Goal: Transaction & Acquisition: Purchase product/service

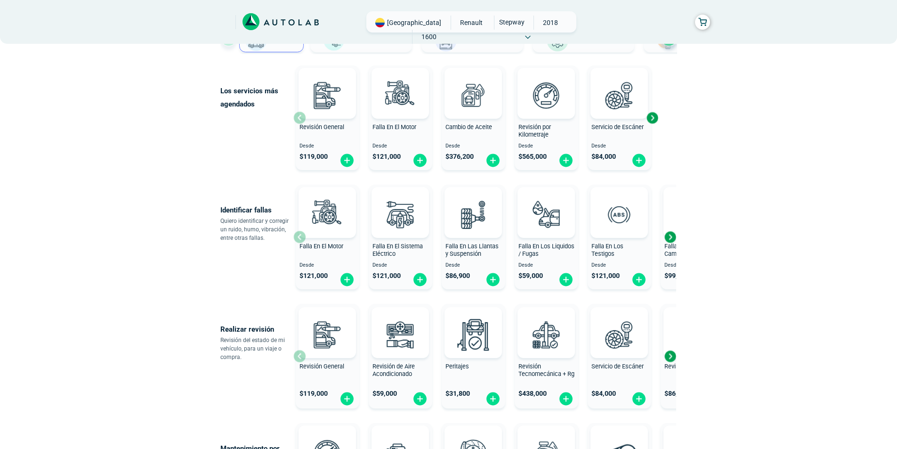
scroll to position [141, 0]
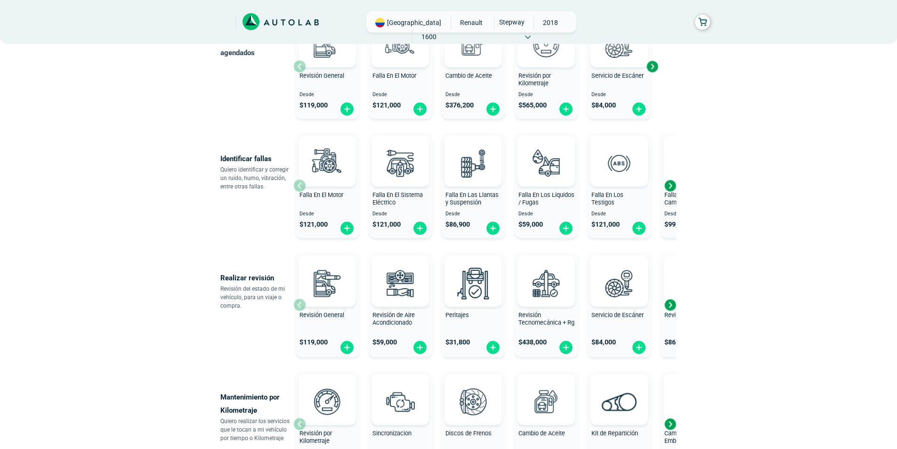
click at [670, 186] on div "Next slide" at bounding box center [670, 186] width 14 height 14
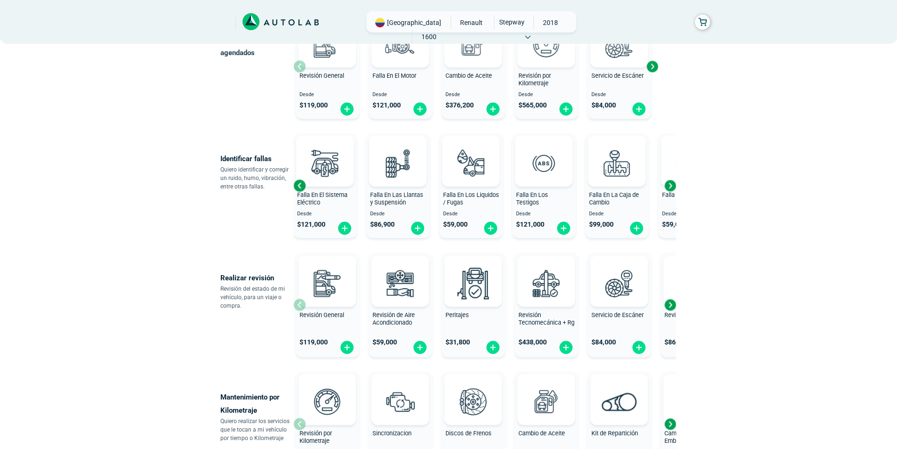
click at [670, 185] on div "Next slide" at bounding box center [670, 186] width 14 height 14
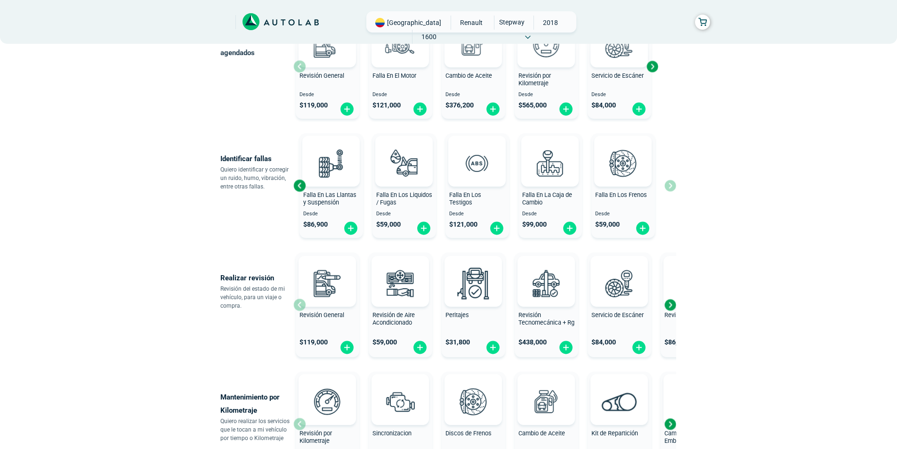
click at [669, 185] on div "Falla En El Motor Desde $ 121,000 Falla En El Sistema Eléctrico Desde $ 121,000…" at bounding box center [484, 186] width 383 height 112
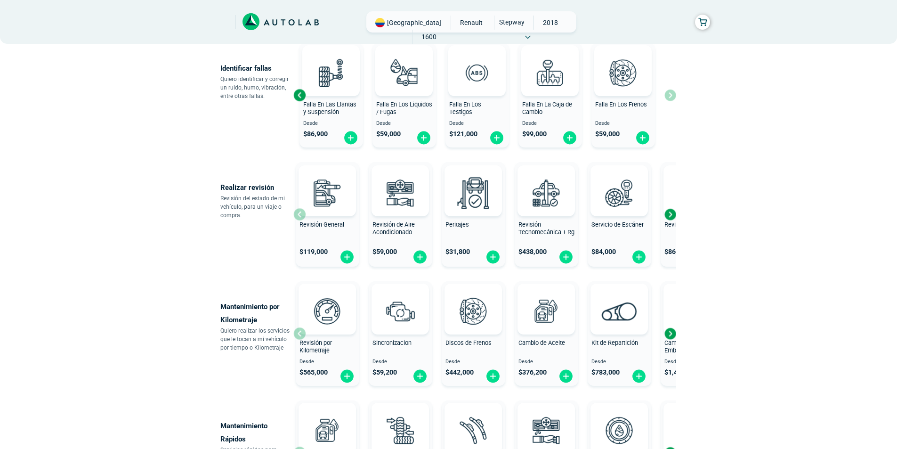
scroll to position [236, 0]
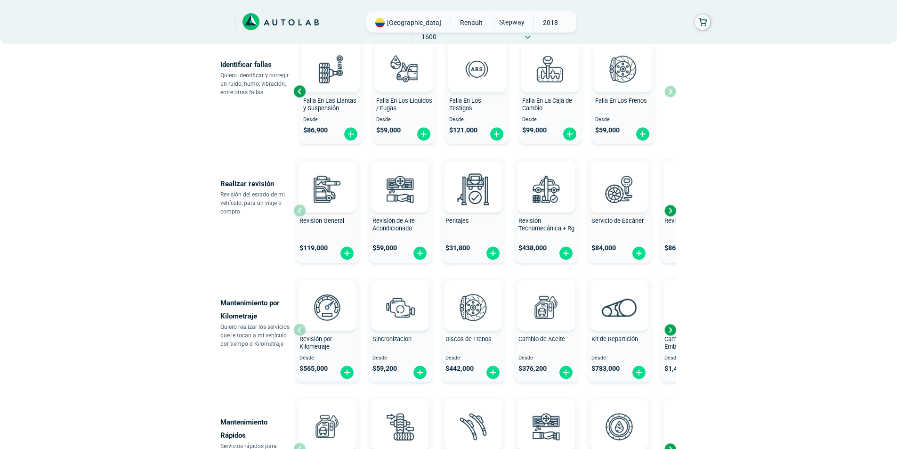
click at [672, 211] on div "Next slide" at bounding box center [670, 210] width 14 height 14
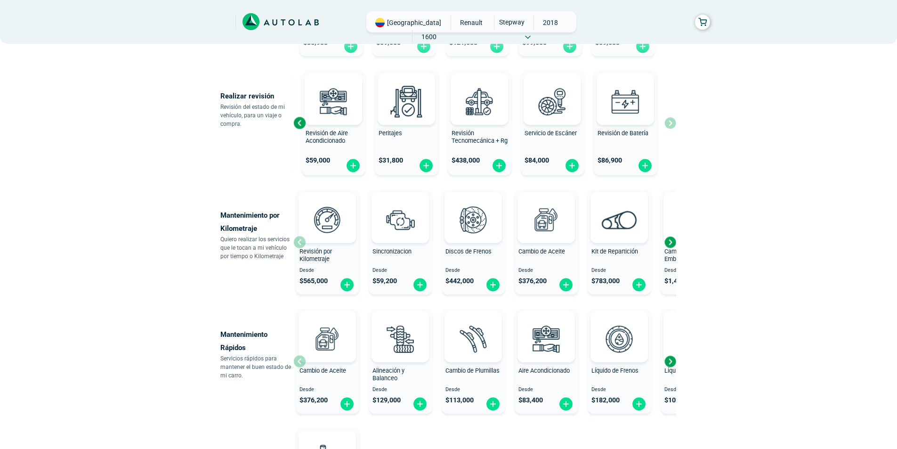
scroll to position [330, 0]
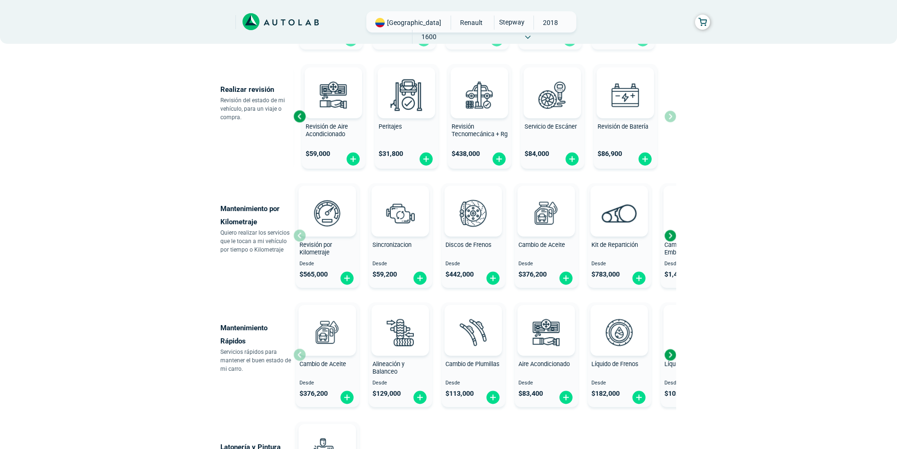
click at [670, 234] on div "Next slide" at bounding box center [670, 235] width 14 height 14
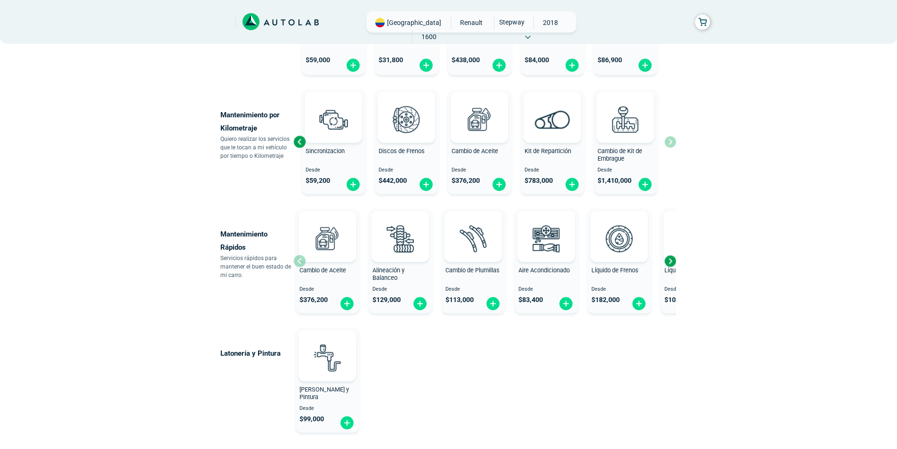
scroll to position [424, 0]
click at [672, 260] on div "Next slide" at bounding box center [670, 260] width 14 height 14
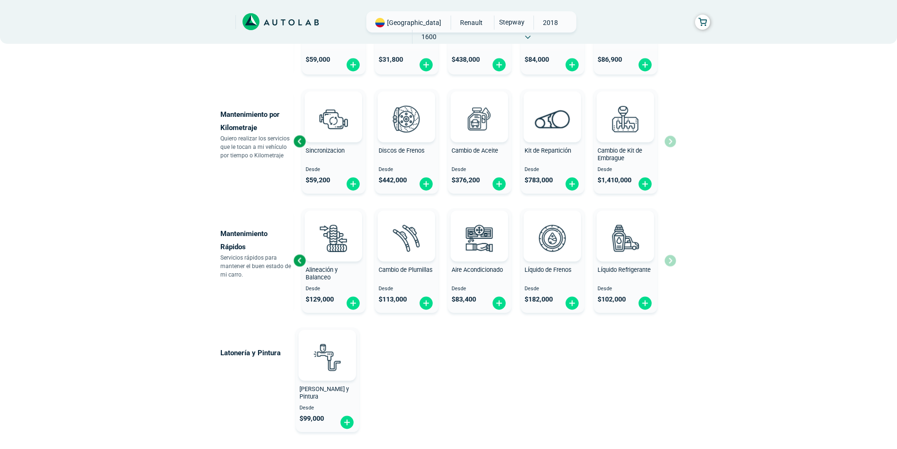
click at [672, 260] on div "Cambio de Aceite Desde $ 376,200 Alineación y Balanceo Desde $ 129,000 Cambio d…" at bounding box center [484, 260] width 383 height 112
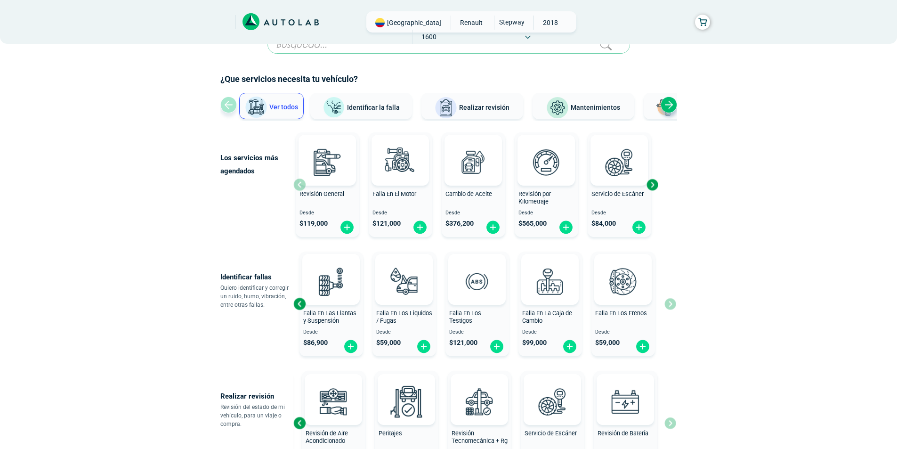
scroll to position [22, 0]
click at [653, 184] on div "Next slide" at bounding box center [652, 186] width 14 height 14
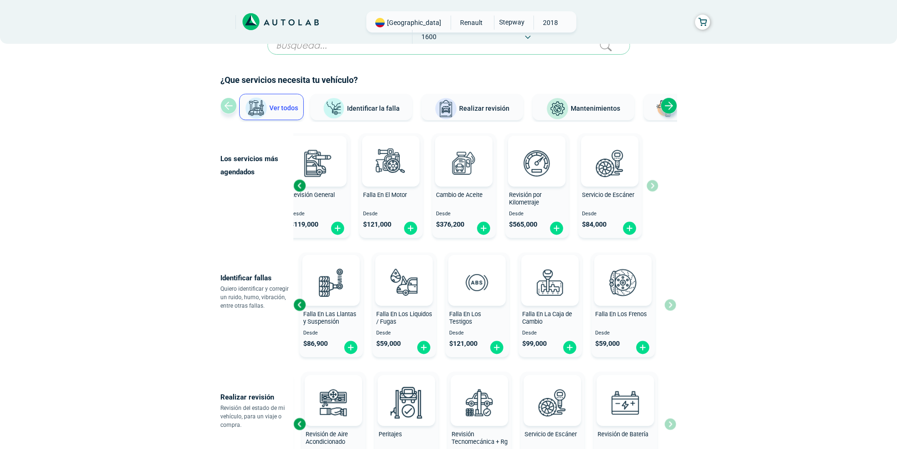
click at [667, 104] on div "Next slide" at bounding box center [669, 106] width 16 height 16
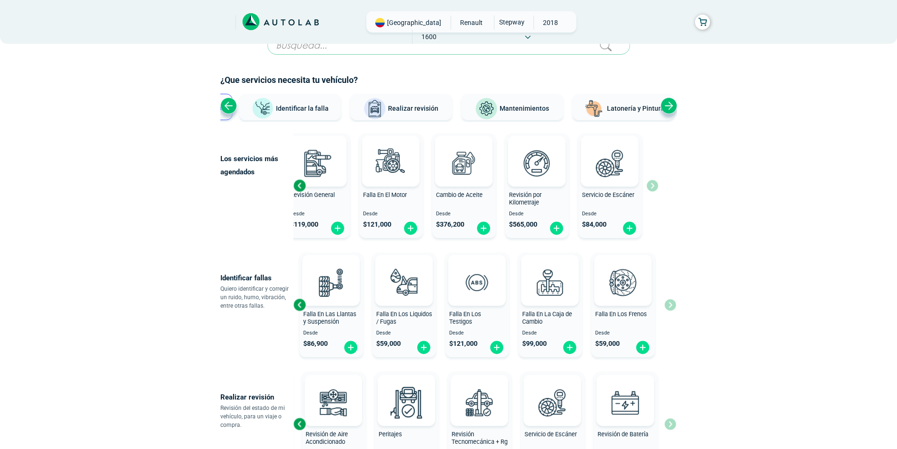
click at [667, 104] on div "Next slide" at bounding box center [669, 106] width 16 height 16
click at [224, 106] on div "Previous slide" at bounding box center [228, 106] width 16 height 16
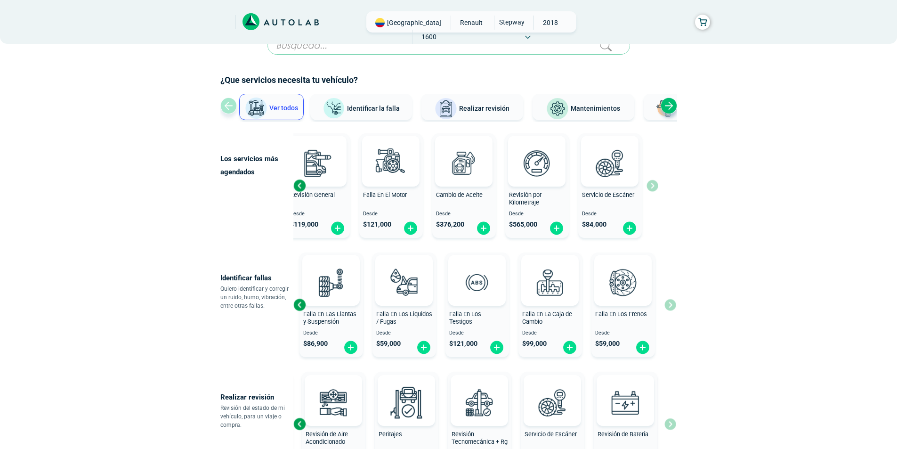
click at [224, 106] on div "Ver todos Identificar la falla Realizar revisión Mantenimientos Latonería y Pin…" at bounding box center [448, 108] width 457 height 28
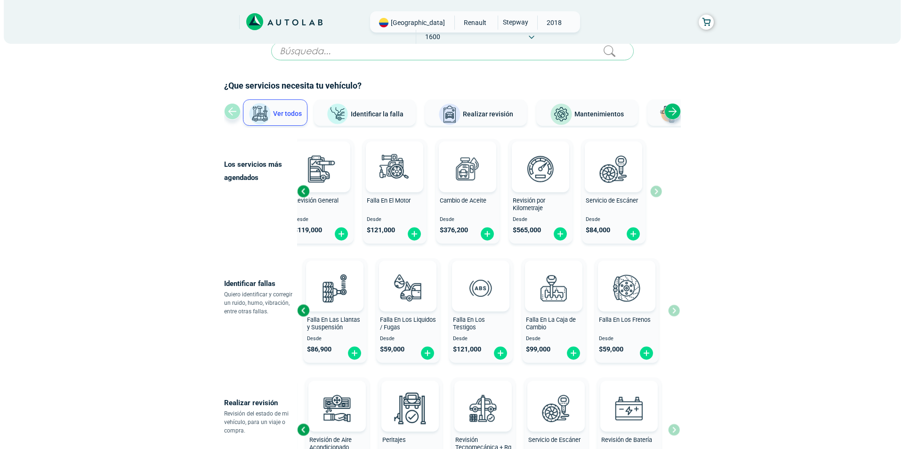
scroll to position [0, 0]
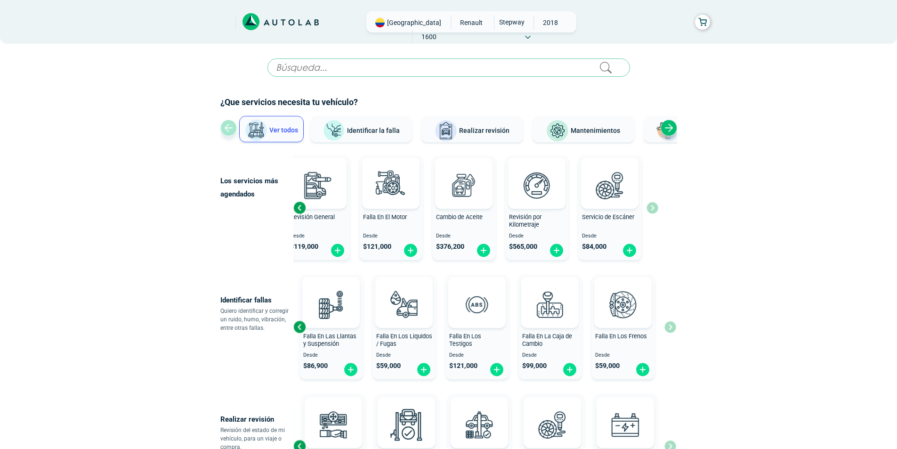
click at [285, 70] on input "text" at bounding box center [449, 67] width 363 height 18
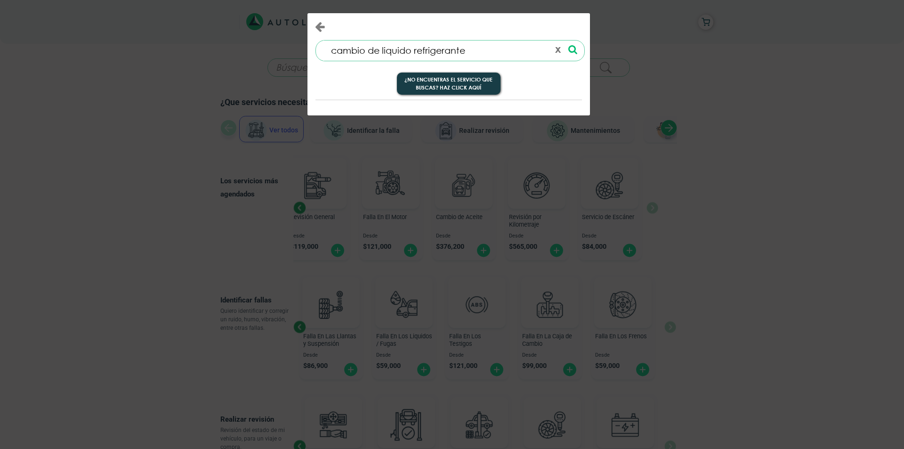
click at [571, 50] on icon at bounding box center [573, 50] width 9 height 10
click at [467, 54] on input "cambio de liquido refrigerante" at bounding box center [436, 51] width 227 height 20
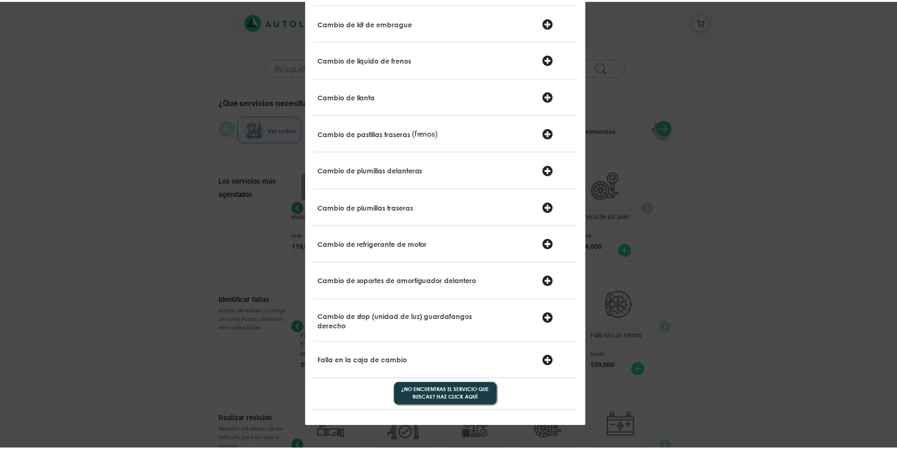
scroll to position [659, 0]
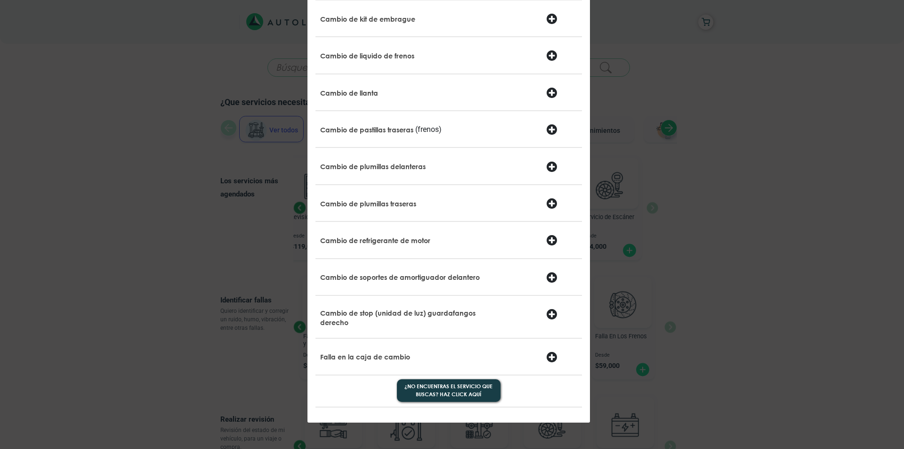
type input "cambio"
click at [376, 243] on p "Cambio de refrigerante de motor" at bounding box center [375, 240] width 110 height 9
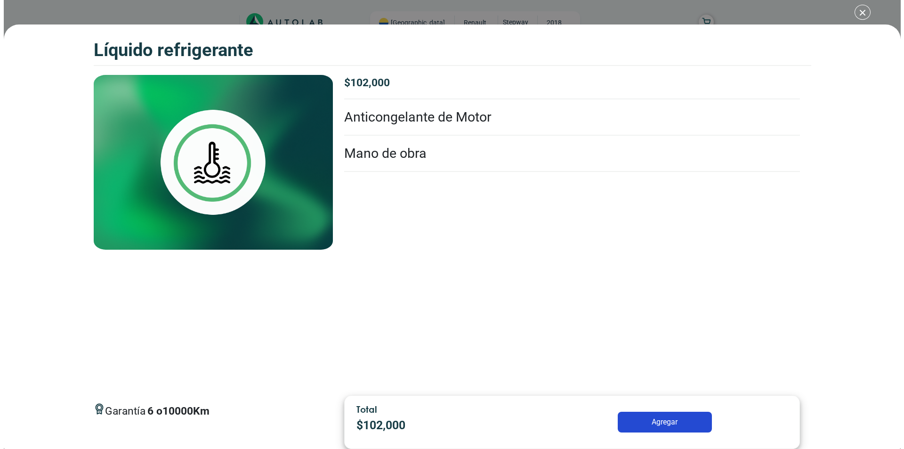
scroll to position [236, 0]
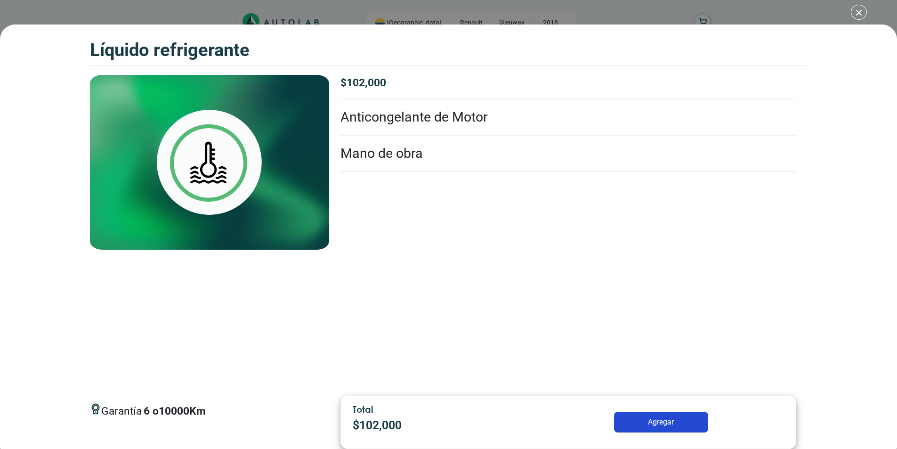
click at [651, 423] on button "Agregar" at bounding box center [661, 422] width 94 height 21
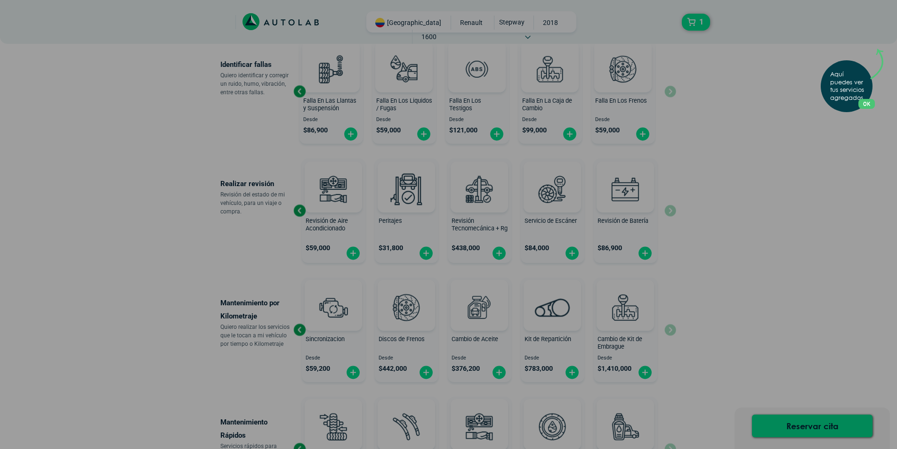
click at [744, 230] on div "Aquí puedes ver tus servicios agregados. OK .aex,.bex{fill:none!important;strok…" at bounding box center [448, 224] width 897 height 449
